Goal: Task Accomplishment & Management: Manage account settings

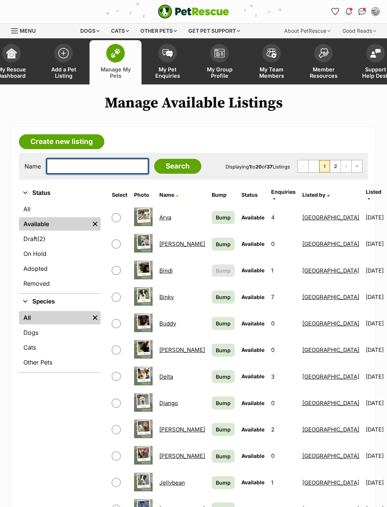
click at [105, 173] on input "text" at bounding box center [97, 166] width 102 height 16
type input "Ober"
click at [160, 168] on input "Search" at bounding box center [177, 166] width 47 height 15
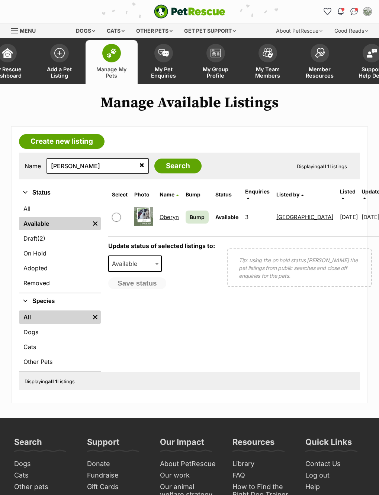
click at [171, 214] on link "Oberyn" at bounding box center [168, 217] width 19 height 7
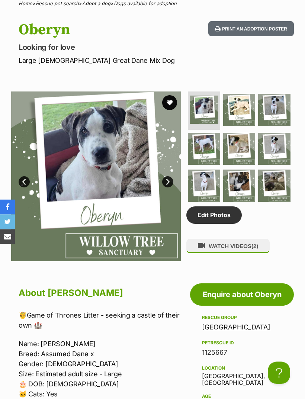
scroll to position [340, 0]
click at [223, 223] on link "Edit Photos" at bounding box center [213, 214] width 55 height 17
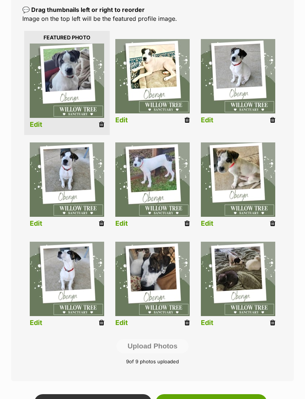
scroll to position [162, 0]
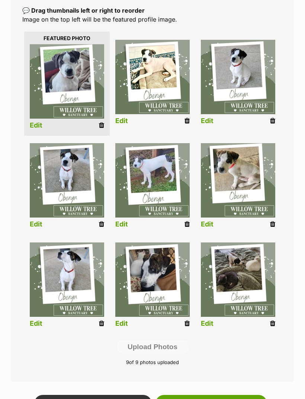
click at [187, 224] on icon at bounding box center [186, 224] width 5 height 7
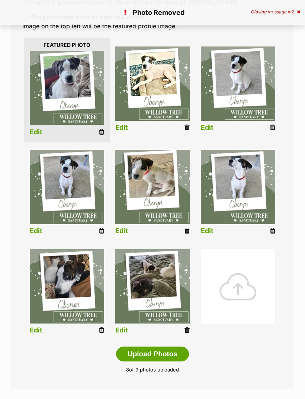
scroll to position [155, 0]
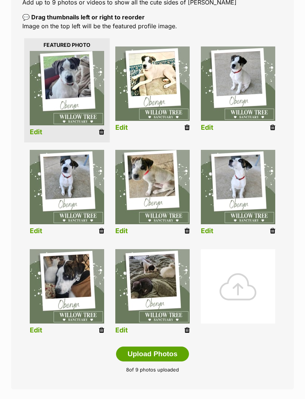
click at [104, 327] on icon at bounding box center [101, 330] width 5 height 7
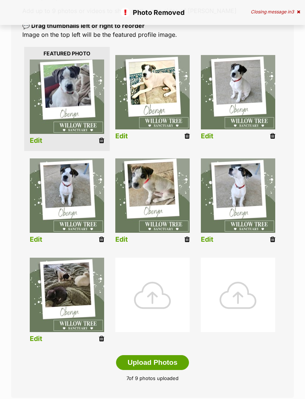
scroll to position [147, 0]
click at [161, 290] on div at bounding box center [152, 295] width 74 height 74
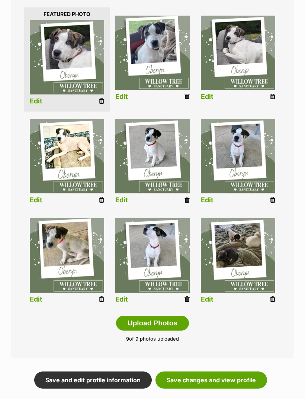
scroll to position [207, 0]
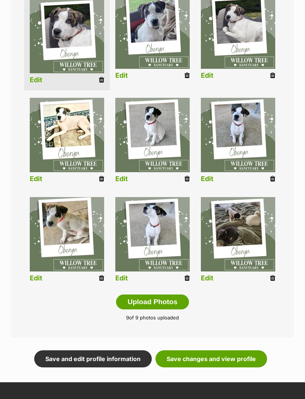
click at [245, 357] on link "Save changes and view profile" at bounding box center [210, 358] width 111 height 17
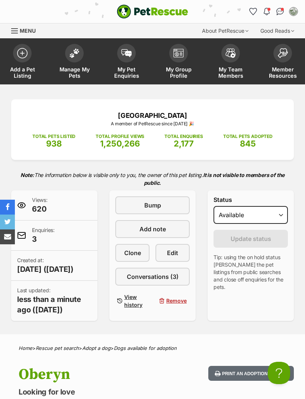
click at [148, 396] on hgroup "Oberyn Looking for love Large [DEMOGRAPHIC_DATA] Great Dane Mix Dog" at bounding box center [103, 388] width 169 height 44
